Goal: Transaction & Acquisition: Purchase product/service

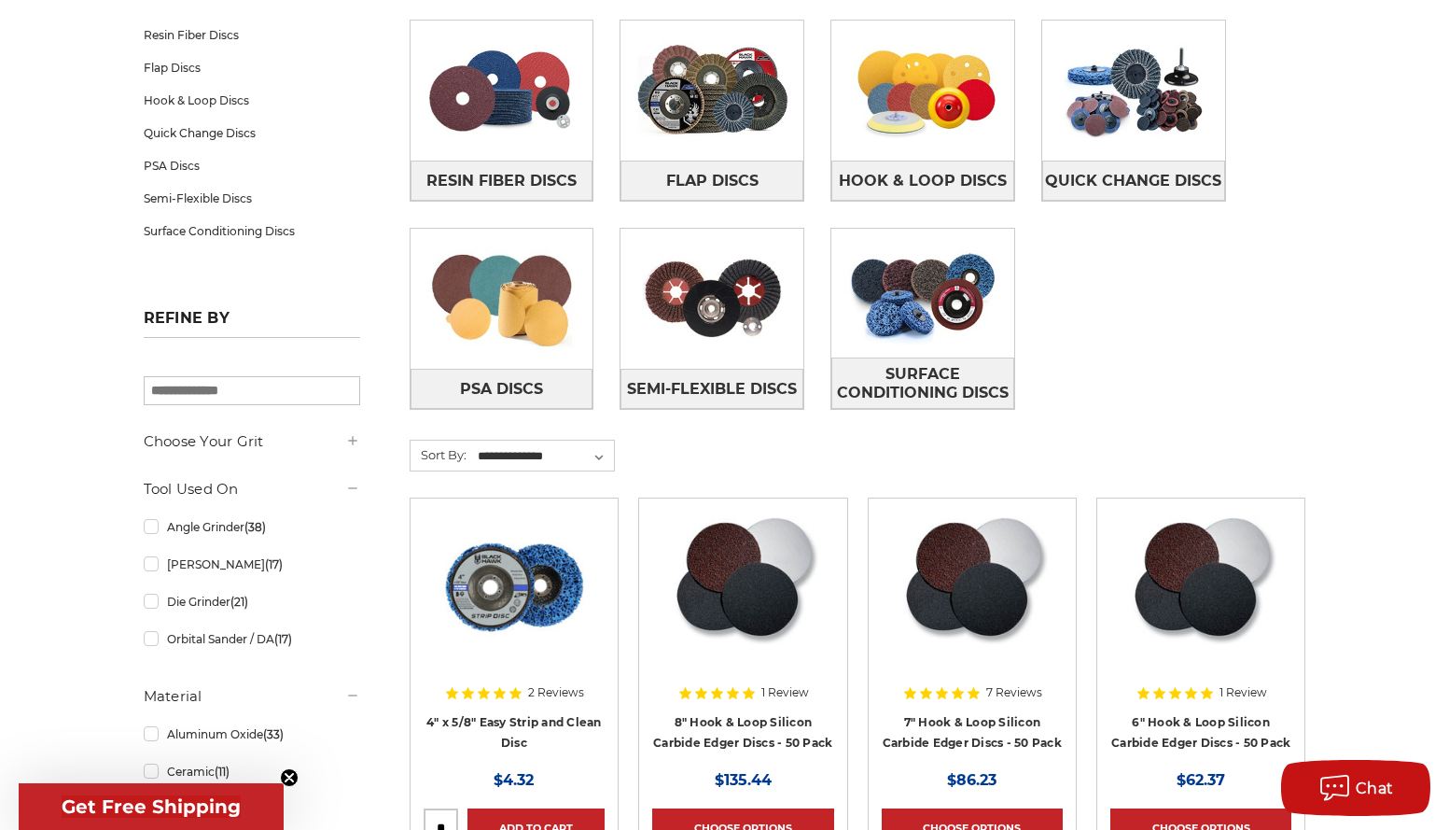
scroll to position [373, 0]
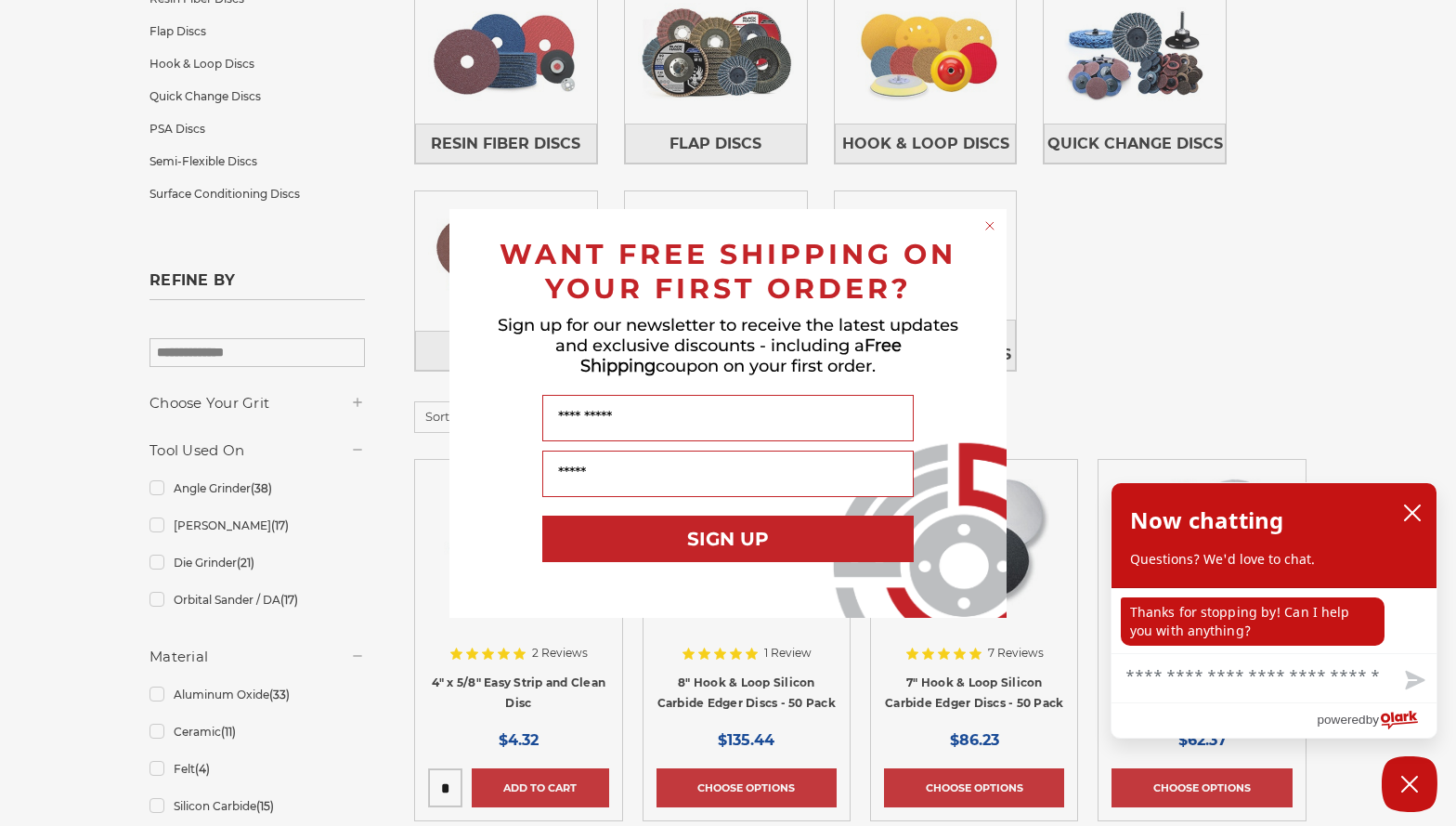
click at [1396, 512] on div "Now chatting Questions? We'd love to chat." at bounding box center [1274, 534] width 288 height 67
click at [1414, 510] on icon "close chatbox" at bounding box center [1412, 513] width 19 height 19
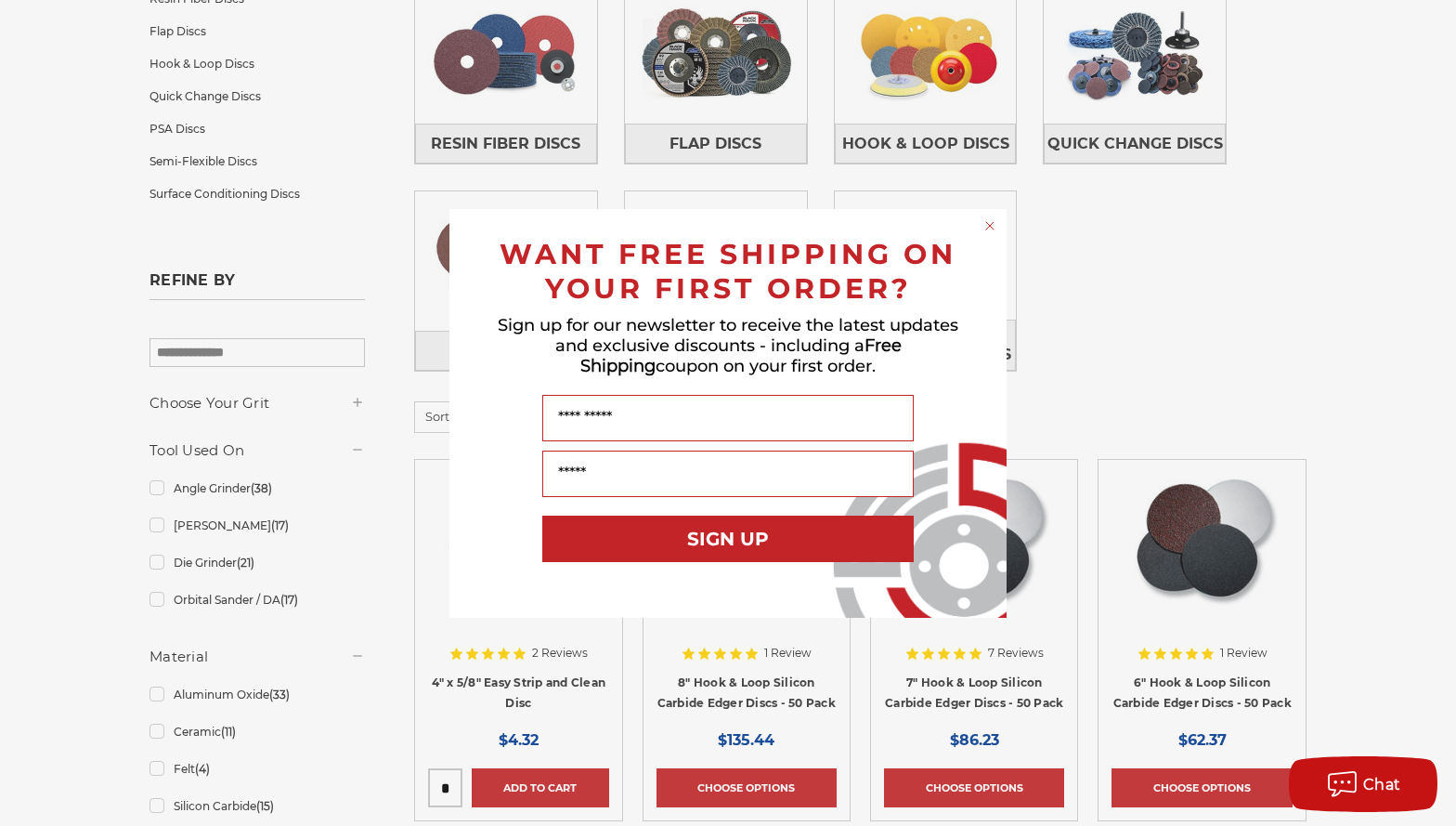
click at [438, 248] on div "Close dialog WANT FREE SHIPPING ON YOUR FIRST ORDER? Sign up for our newsletter…" at bounding box center [728, 413] width 594 height 409
click at [992, 224] on icon "Close dialog" at bounding box center [989, 225] width 7 height 7
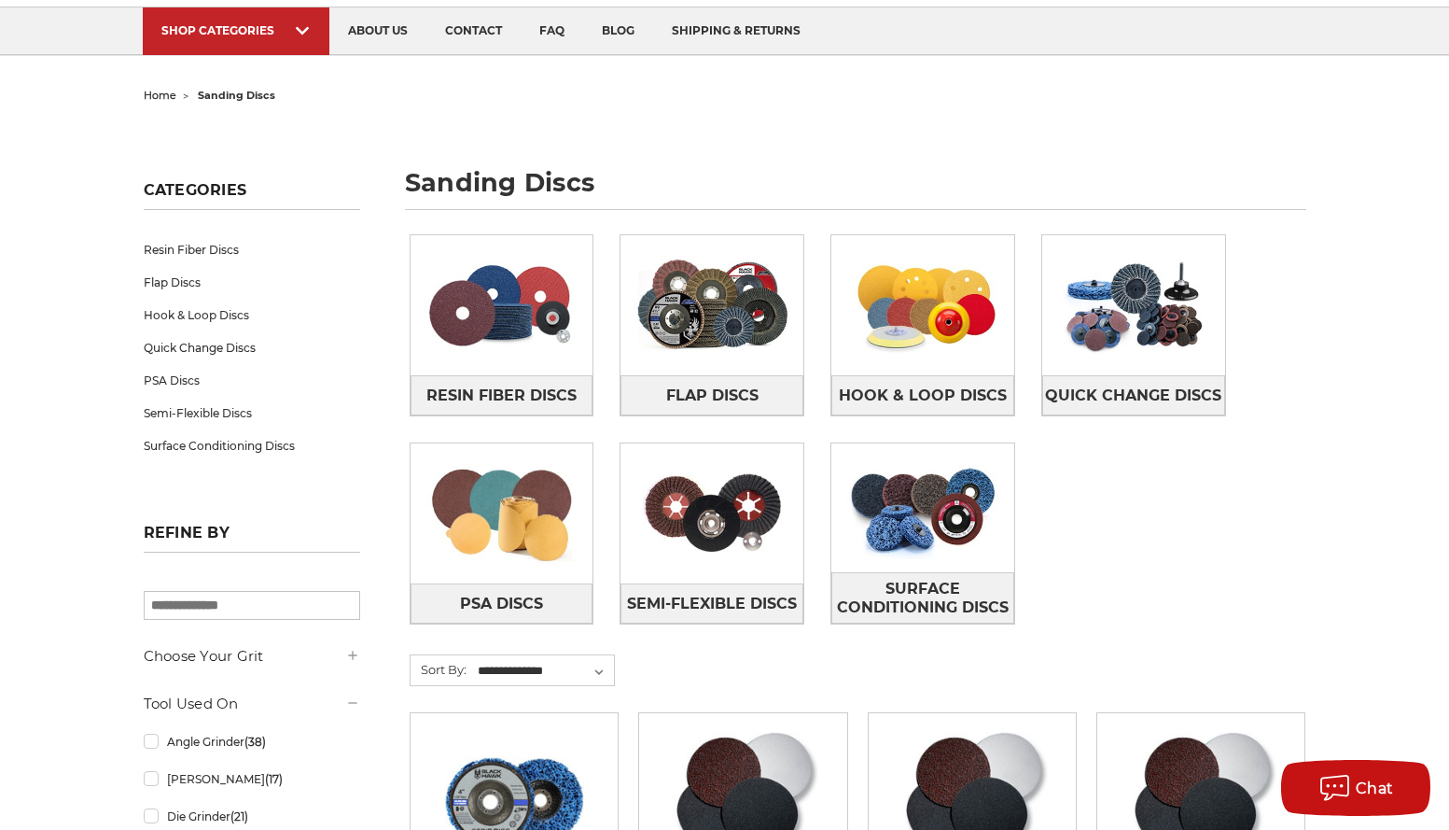
scroll to position [0, 0]
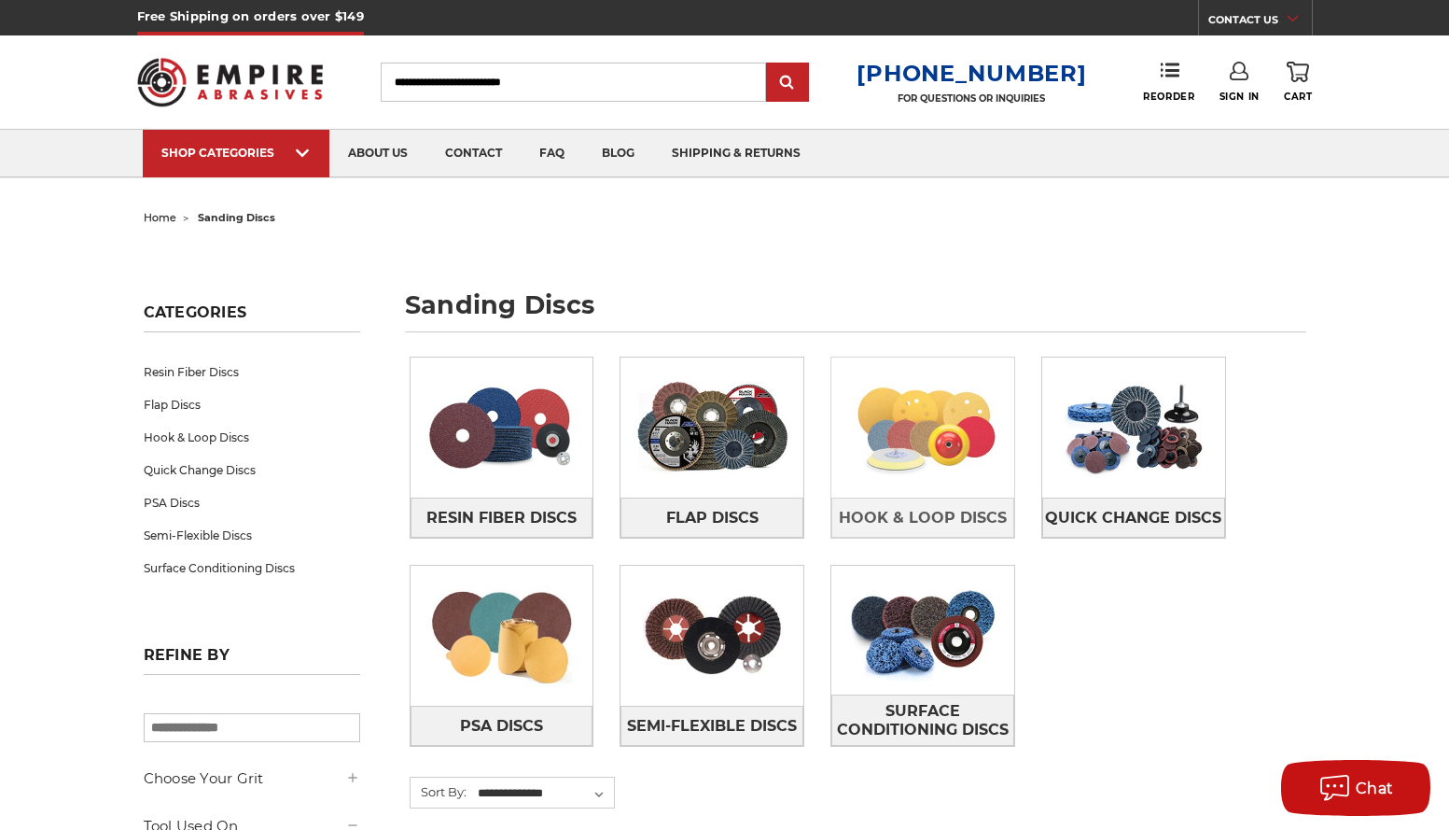
click at [916, 458] on img at bounding box center [922, 427] width 183 height 129
